Goal: Task Accomplishment & Management: Use online tool/utility

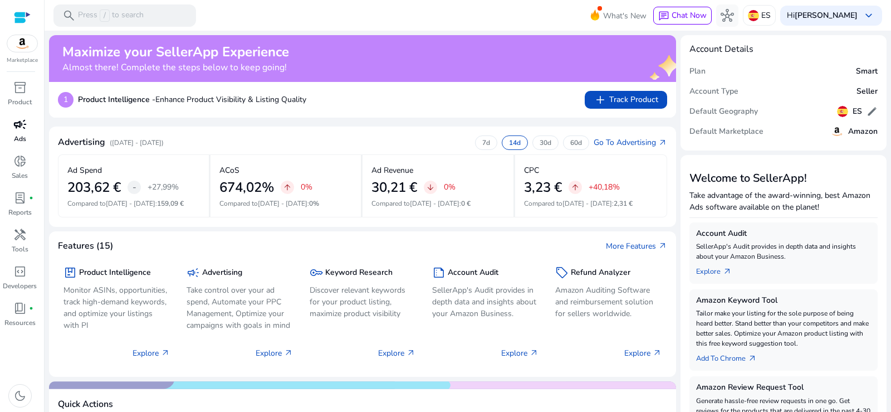
click at [15, 131] on span "campaign" at bounding box center [19, 123] width 13 height 13
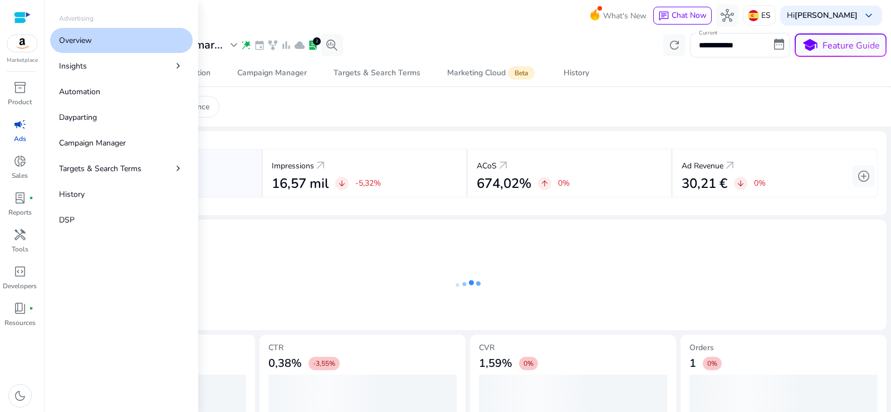
click at [86, 47] on link "Overview" at bounding box center [121, 40] width 143 height 25
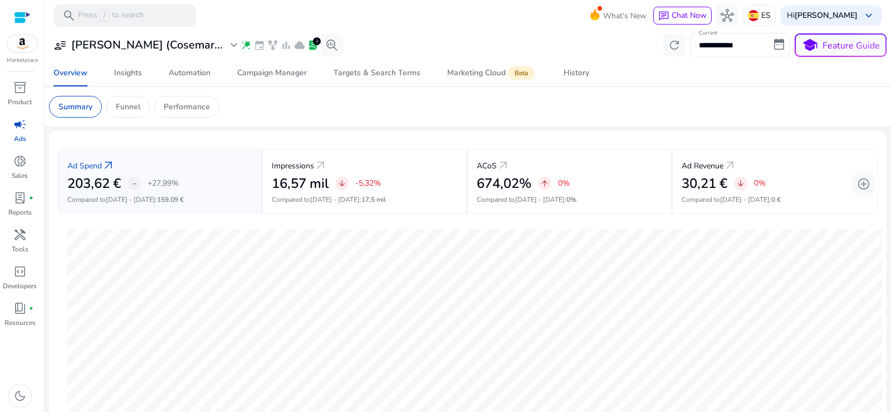
click at [724, 47] on input "**********" at bounding box center [740, 45] width 100 height 25
select select "*"
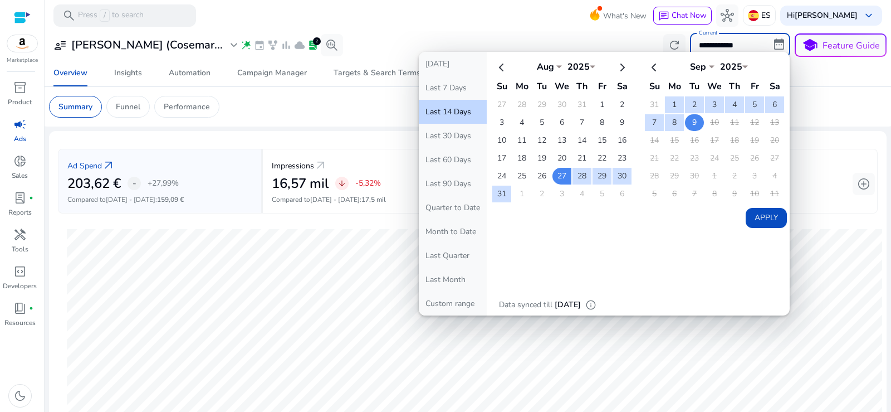
click at [670, 102] on td "1" at bounding box center [674, 104] width 19 height 17
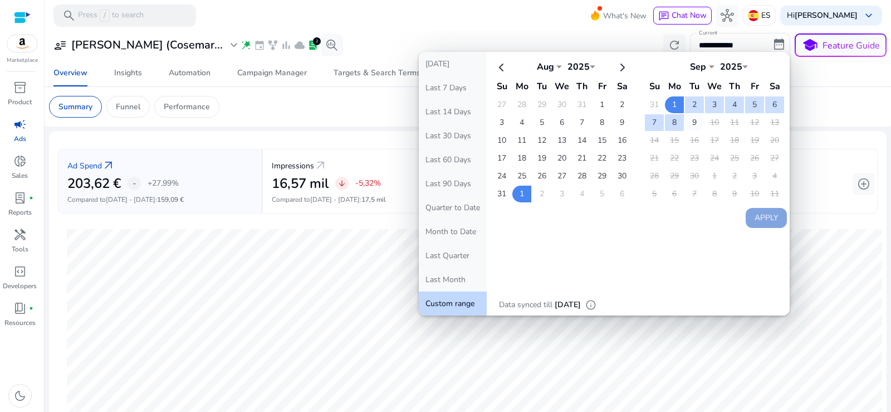
click at [691, 120] on td "9" at bounding box center [694, 122] width 19 height 17
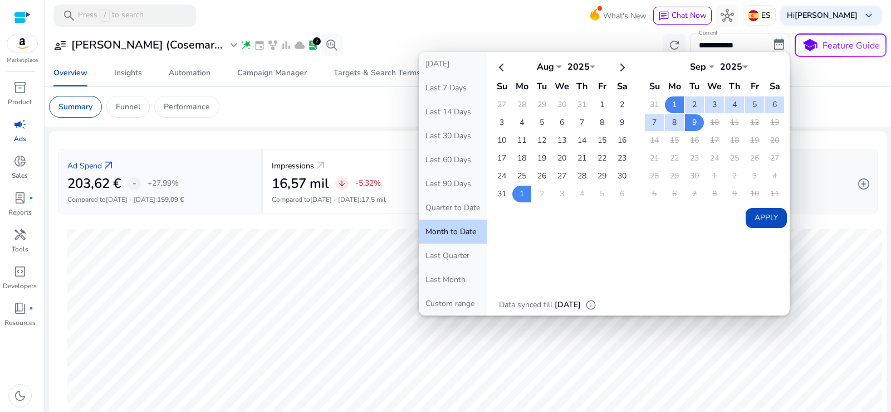
click at [755, 213] on button "Apply" at bounding box center [766, 218] width 41 height 20
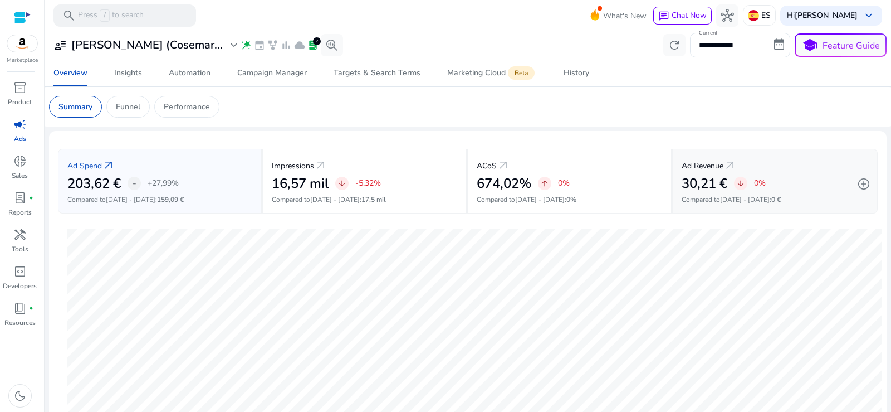
type input "**********"
click at [767, 15] on p "ES" at bounding box center [765, 15] width 9 height 19
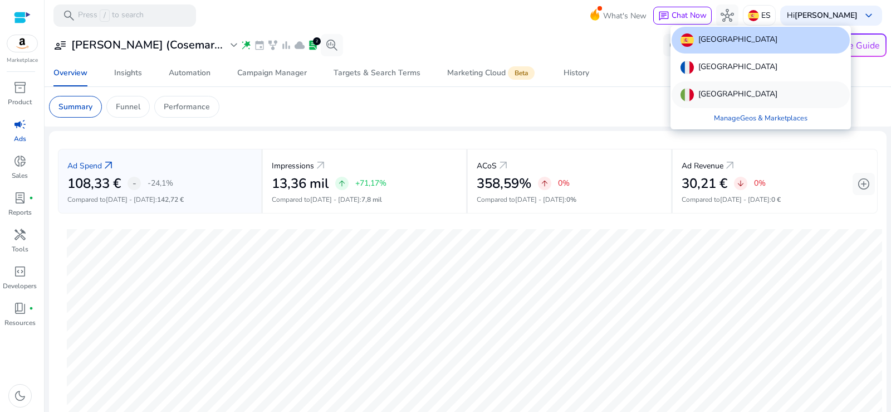
click at [721, 92] on div "[GEOGRAPHIC_DATA]" at bounding box center [761, 94] width 178 height 27
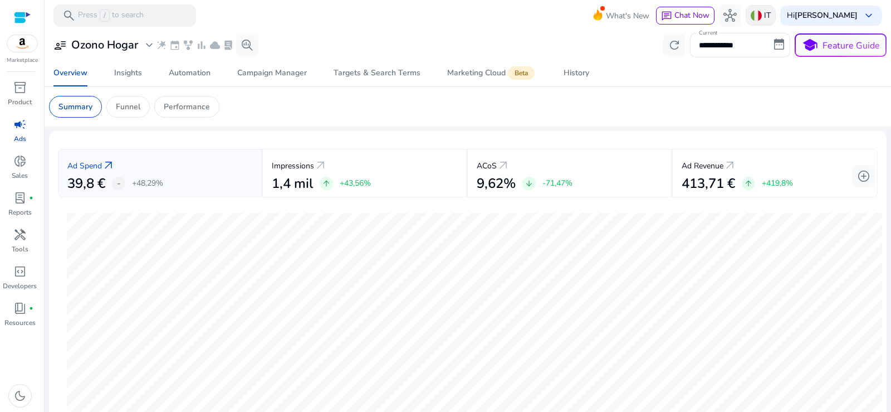
click at [762, 13] on img at bounding box center [756, 15] width 11 height 11
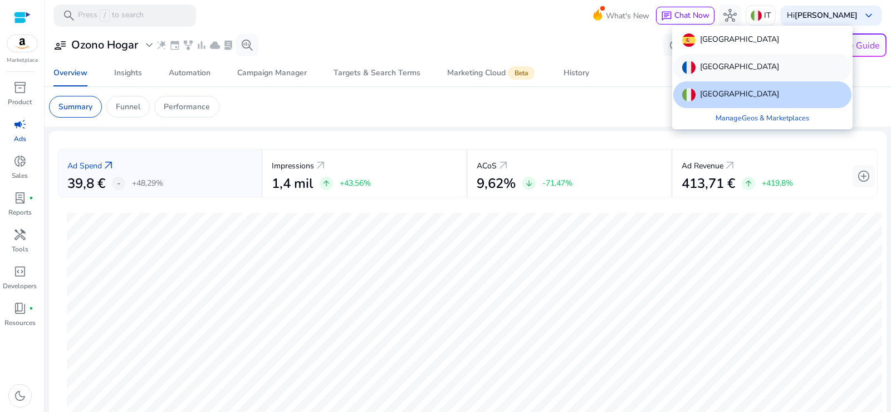
click at [727, 60] on div "[GEOGRAPHIC_DATA]" at bounding box center [762, 67] width 178 height 27
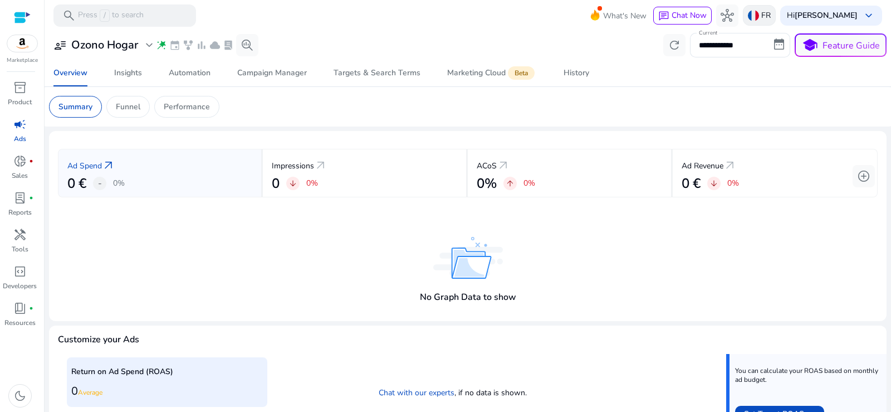
click at [753, 11] on img at bounding box center [753, 15] width 11 height 11
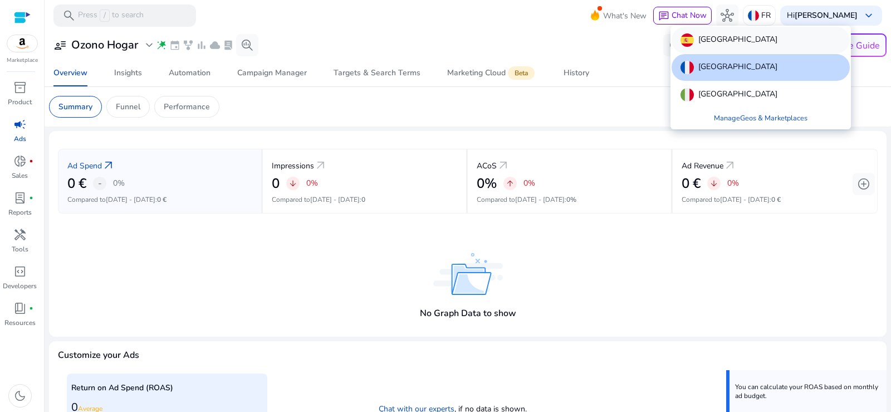
click at [705, 38] on p "[GEOGRAPHIC_DATA]" at bounding box center [737, 39] width 79 height 13
